Goal: Find specific page/section: Find specific page/section

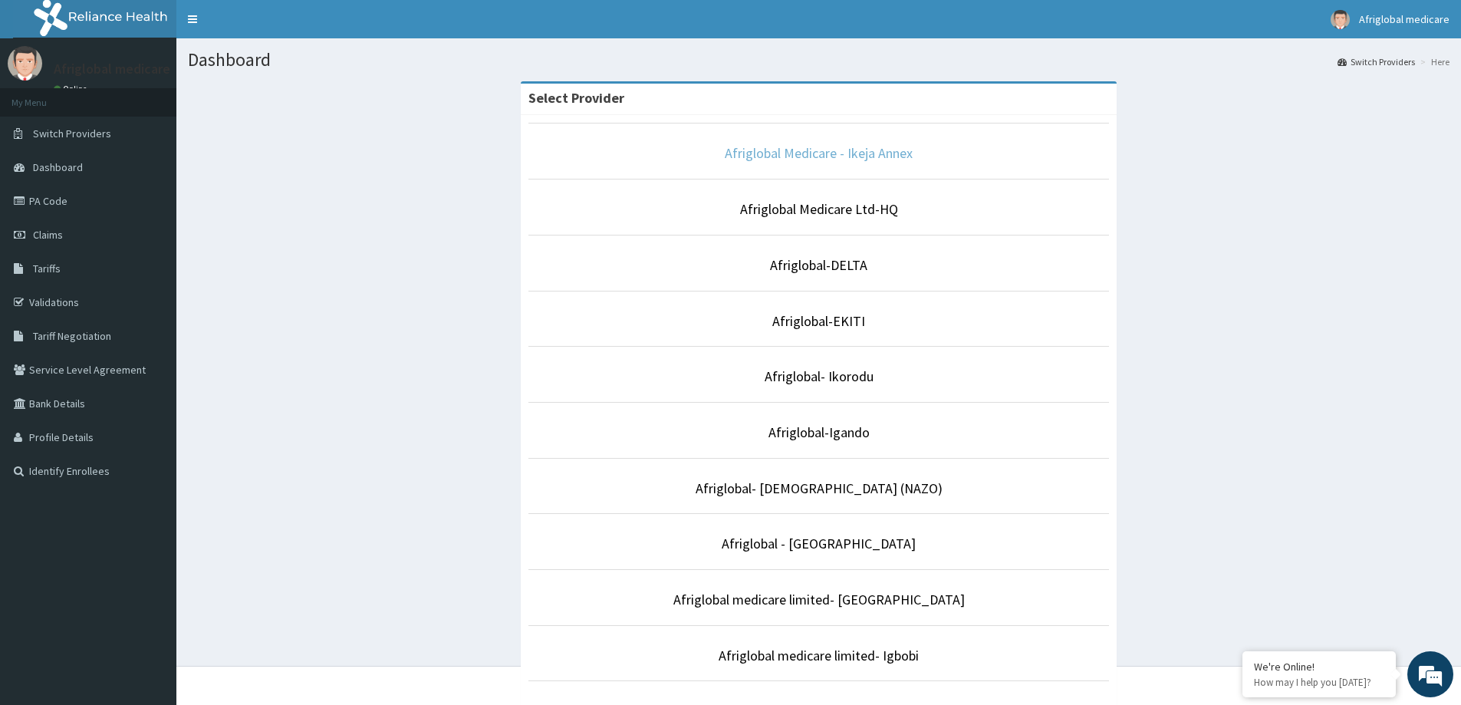
click at [774, 153] on link "Afriglobal Medicare - Ikeja Annex" at bounding box center [819, 153] width 188 height 18
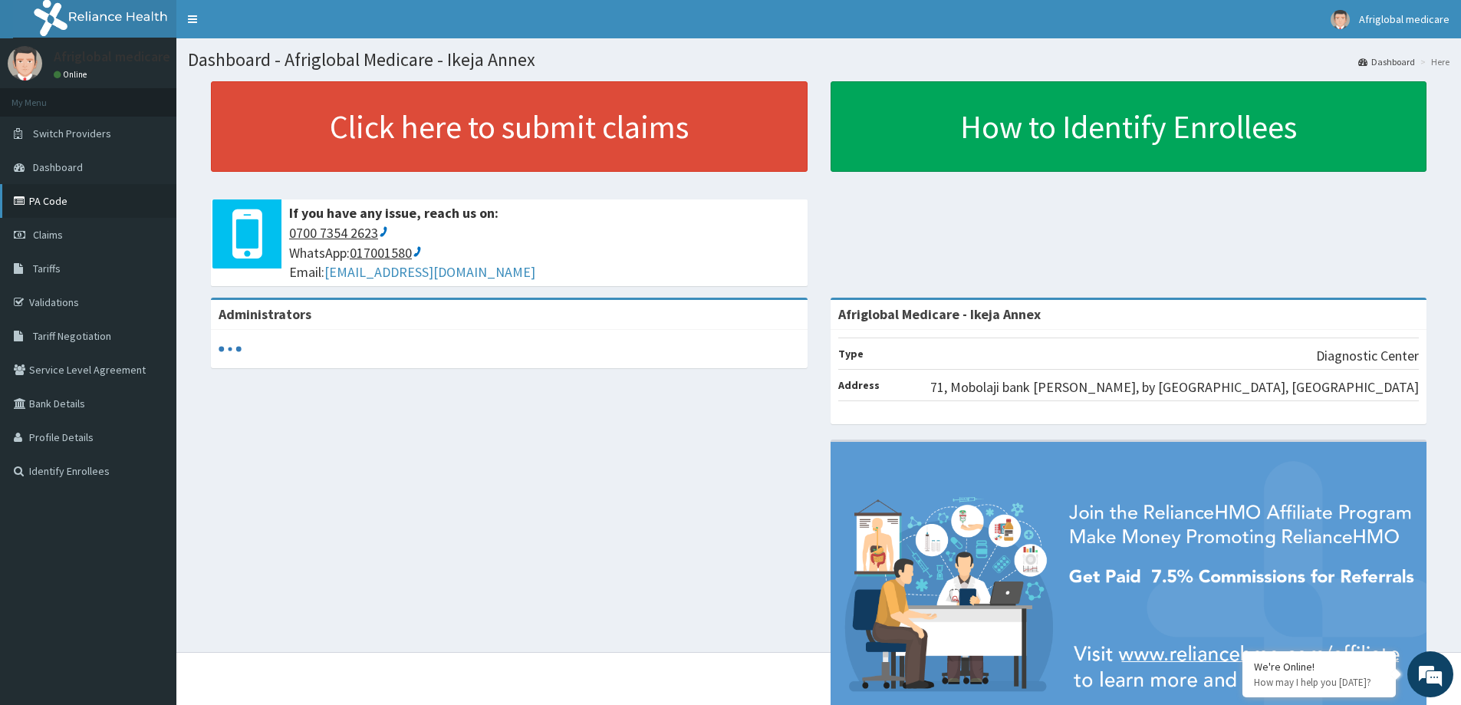
click at [48, 194] on link "PA Code" at bounding box center [88, 201] width 176 height 34
